Goal: Information Seeking & Learning: Compare options

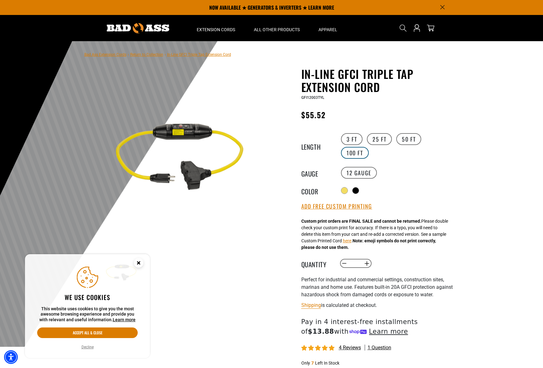
click at [355, 151] on label "100 FT" at bounding box center [355, 153] width 28 height 12
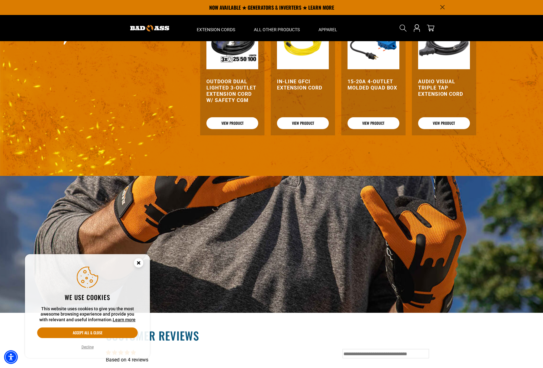
scroll to position [766, 0]
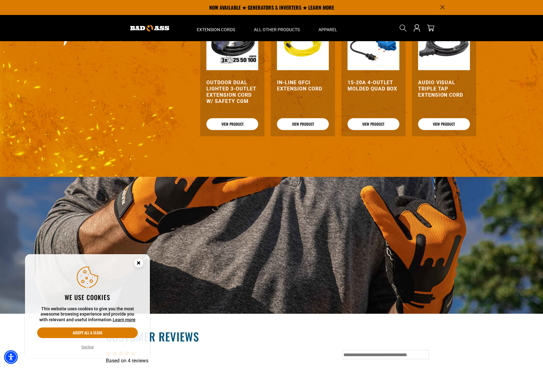
click at [140, 263] on circle "Close this option" at bounding box center [138, 262] width 9 height 9
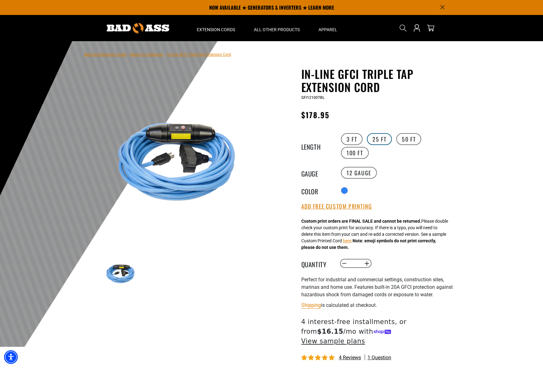
scroll to position [0, 0]
click at [405, 140] on label "50 FT" at bounding box center [408, 139] width 25 height 12
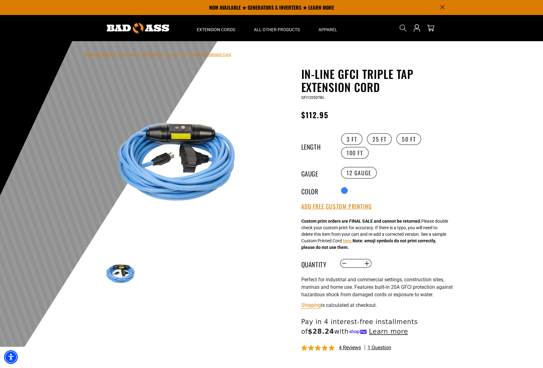
click at [98, 56] on link "Bad Ass Extension Cords" at bounding box center [105, 54] width 42 height 4
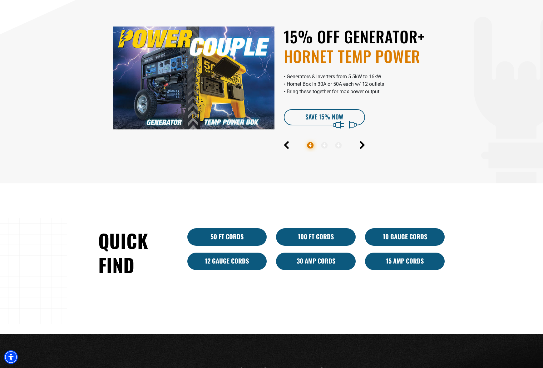
scroll to position [343, 0]
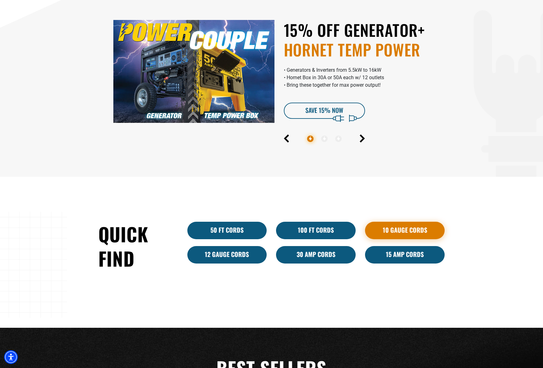
click at [395, 229] on link "10 Gauge Cords" at bounding box center [405, 230] width 80 height 17
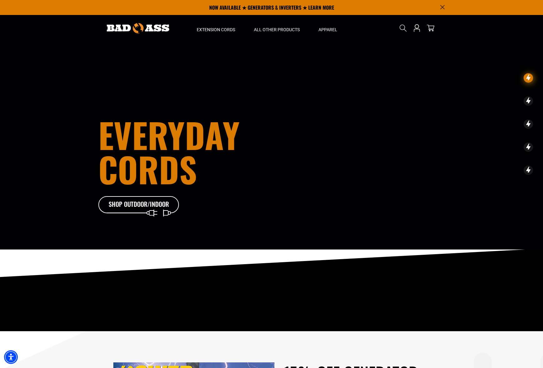
scroll to position [0, 0]
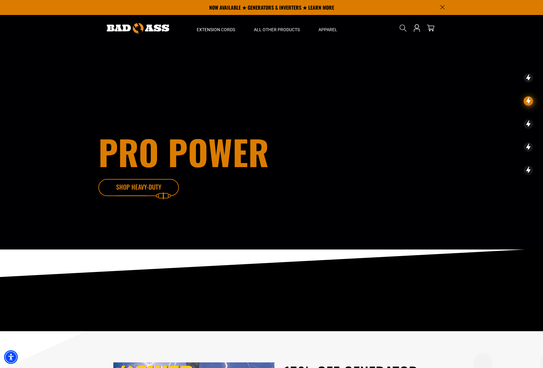
click at [142, 193] on icon at bounding box center [148, 189] width 81 height 20
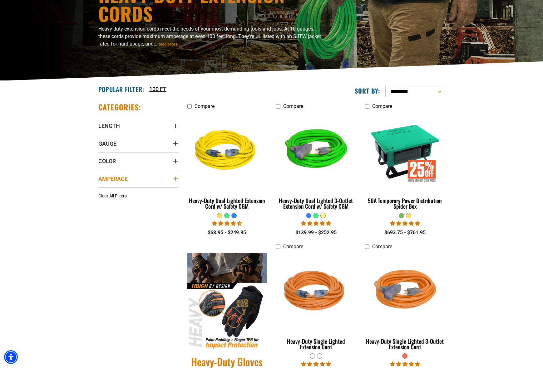
scroll to position [78, 0]
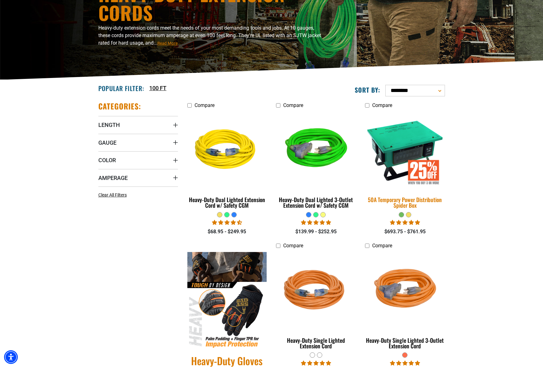
click at [402, 157] on img at bounding box center [404, 150] width 87 height 80
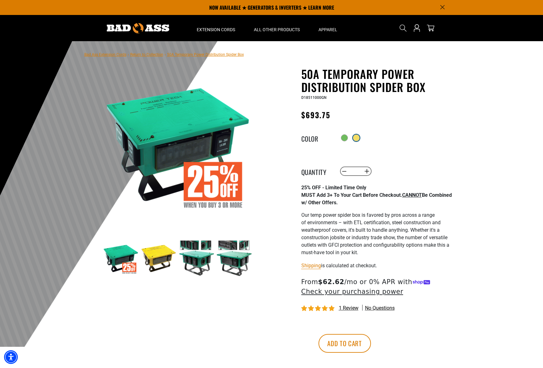
click at [357, 140] on div at bounding box center [356, 138] width 6 height 6
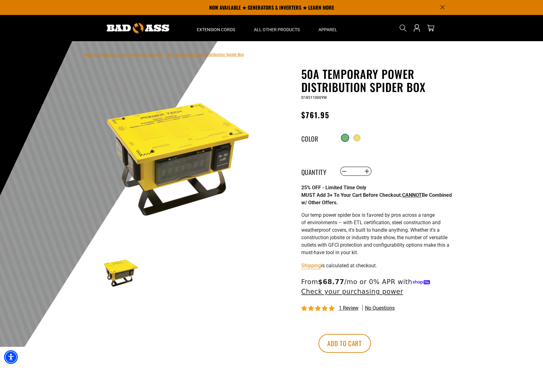
click at [345, 139] on div at bounding box center [345, 138] width 6 height 6
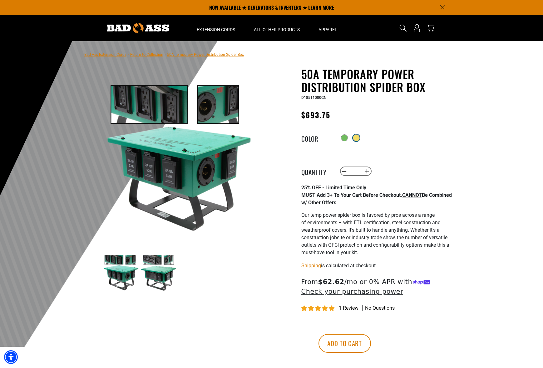
click at [358, 140] on div at bounding box center [356, 138] width 6 height 6
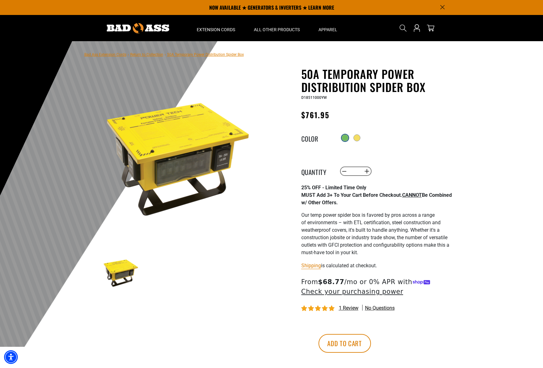
click at [343, 139] on div at bounding box center [345, 138] width 6 height 6
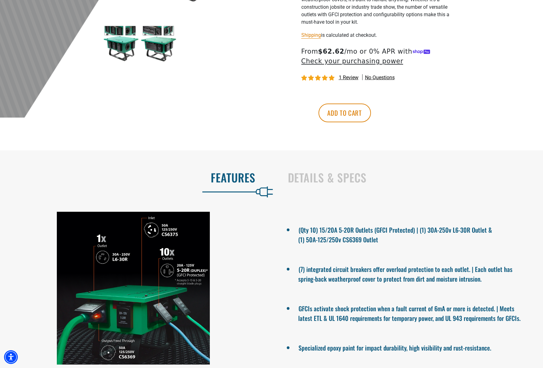
scroll to position [230, 0]
click at [298, 184] on h2 "Details & Specs" at bounding box center [409, 177] width 242 height 13
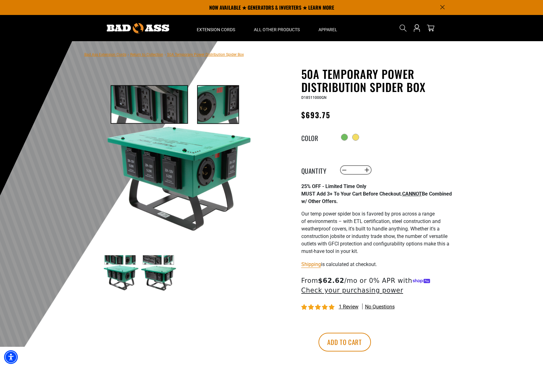
scroll to position [0, 0]
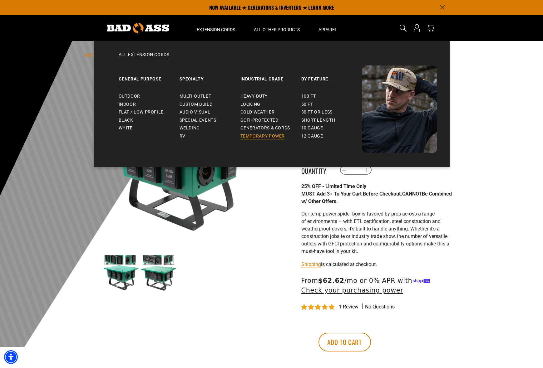
click at [261, 134] on span "Temporary Power" at bounding box center [262, 137] width 45 height 6
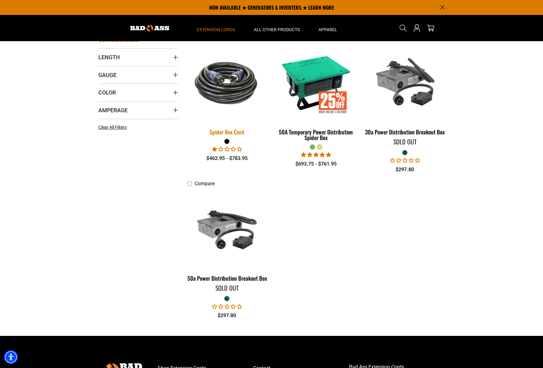
scroll to position [146, 0]
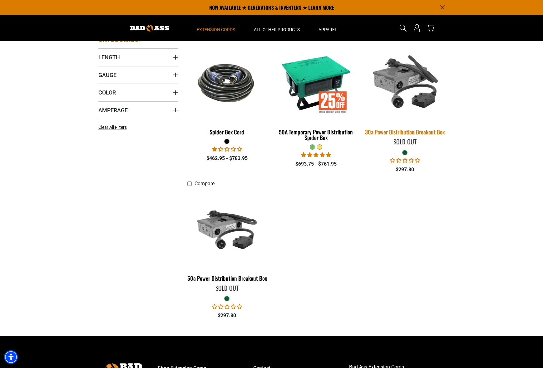
click at [394, 88] on img at bounding box center [404, 83] width 87 height 80
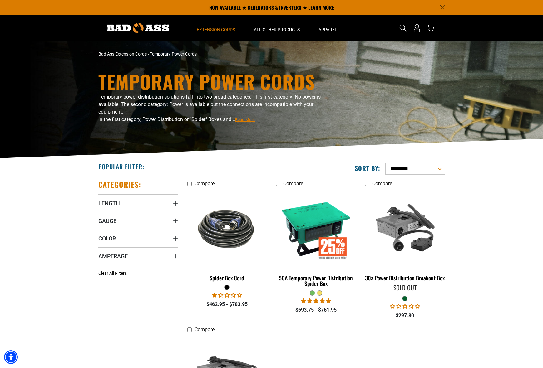
scroll to position [0, 0]
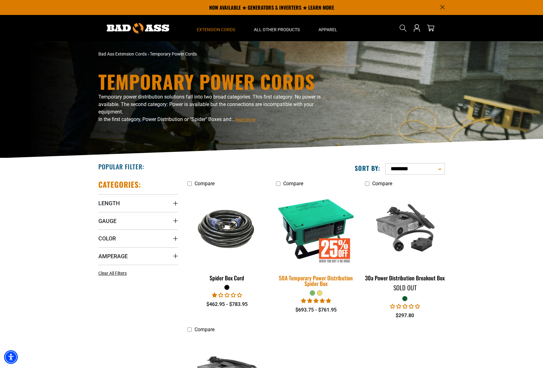
click at [337, 210] on img at bounding box center [315, 229] width 87 height 80
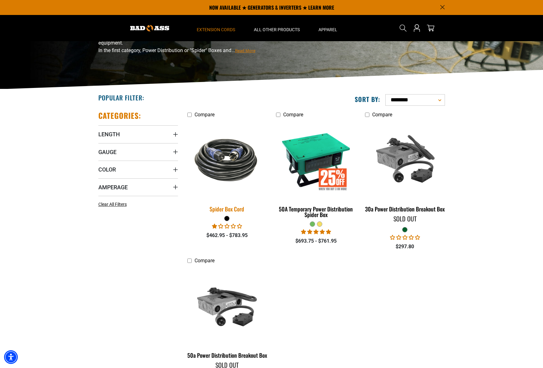
scroll to position [68, 0]
